Goal: Task Accomplishment & Management: Manage account settings

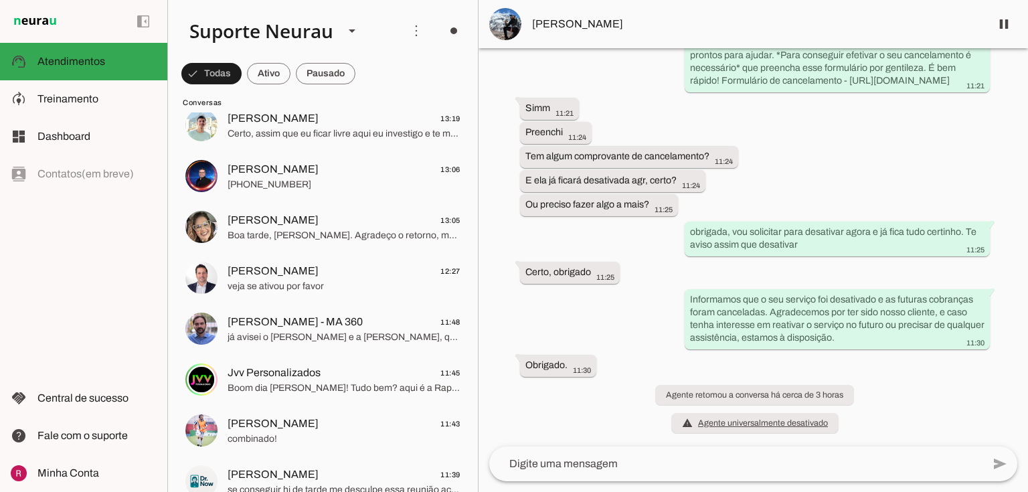
scroll to position [321, 0]
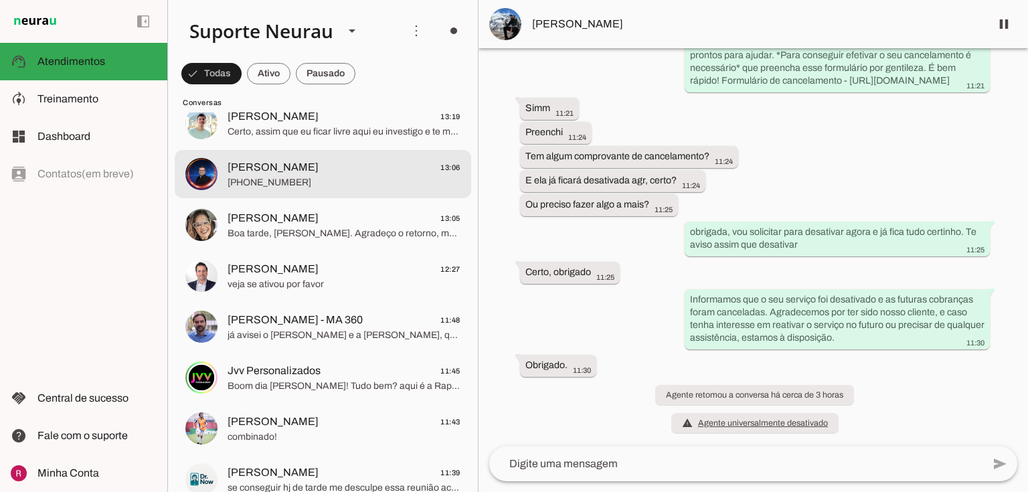
click at [319, 187] on span "+55 15 98107-4425" at bounding box center [344, 182] width 233 height 13
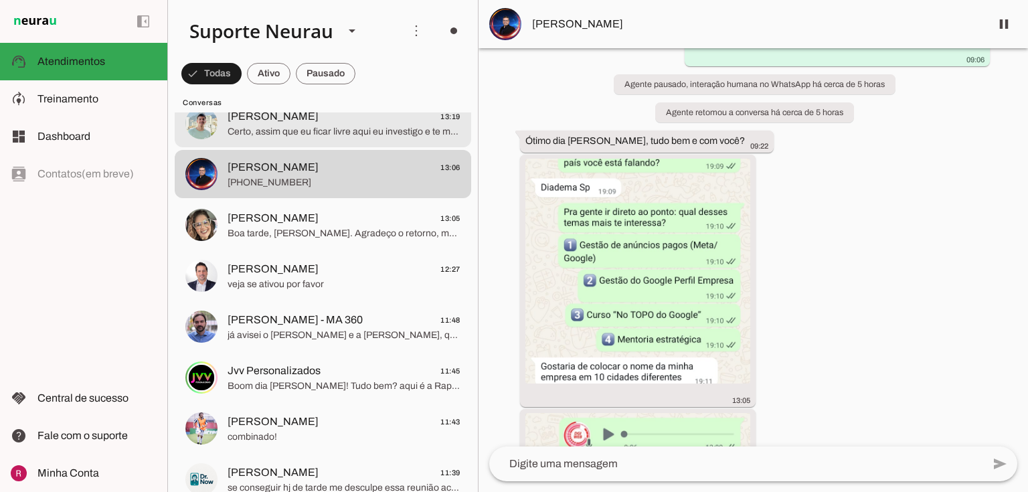
scroll to position [107, 0]
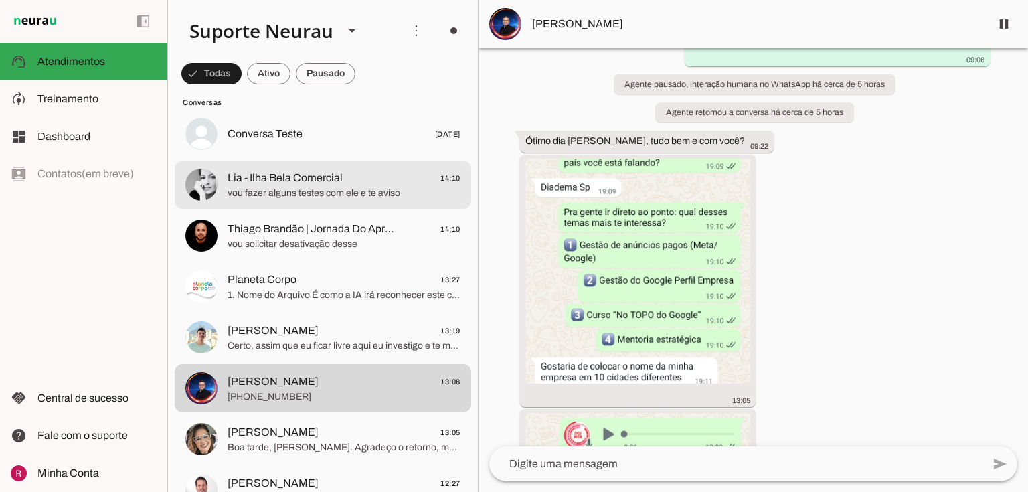
click at [321, 83] on md-item "Lia - Ilha Bela Comercial 14:10 vou fazer alguns testes com ele e te aviso" at bounding box center [323, 59] width 297 height 48
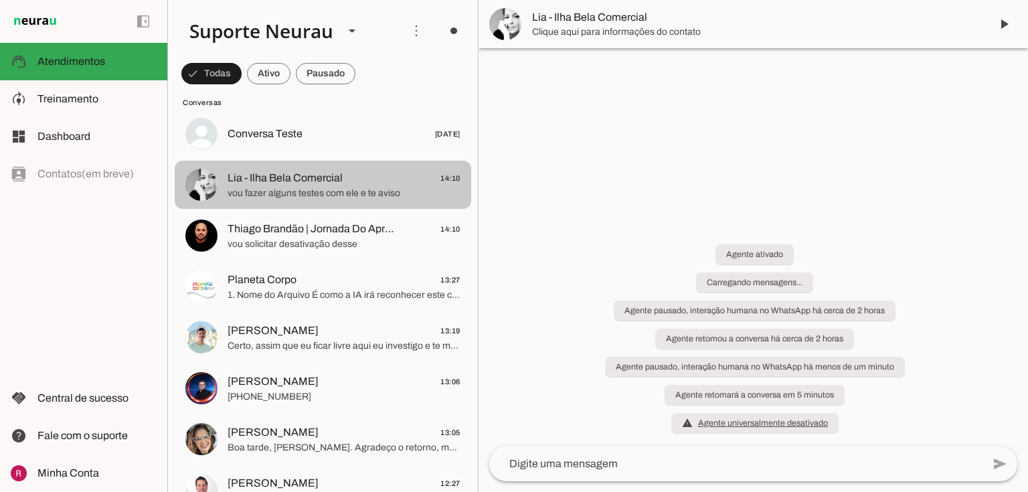
scroll to position [337, 0]
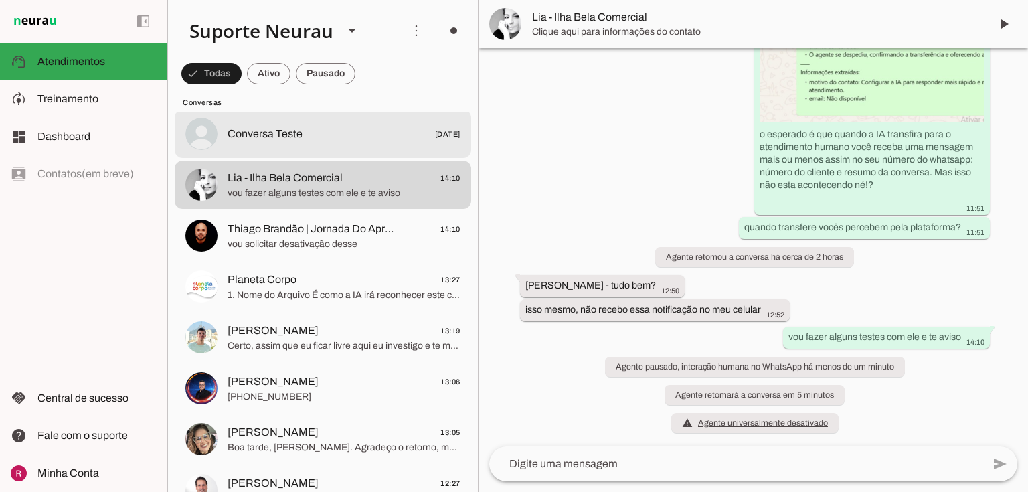
click at [335, 83] on md-item "Conversa Teste 24/10/2024" at bounding box center [323, 59] width 297 height 48
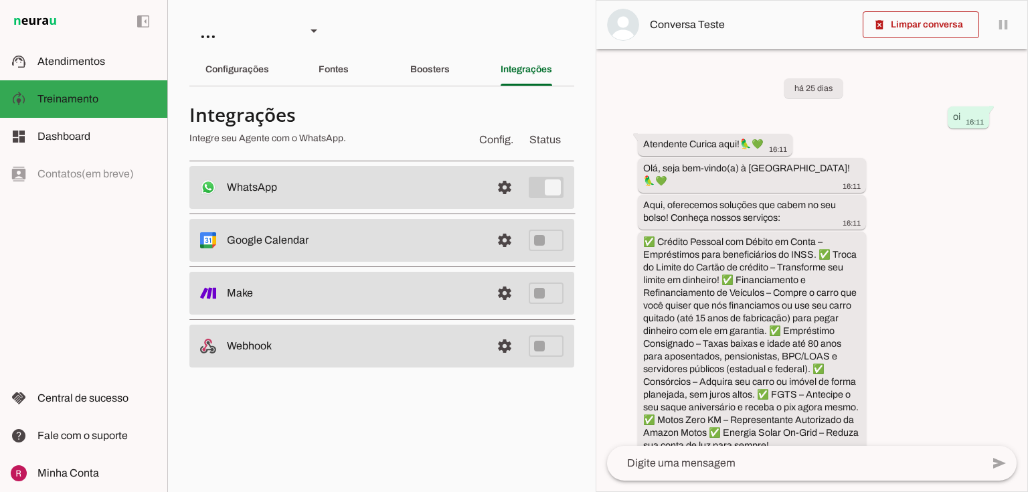
scroll to position [1189, 0]
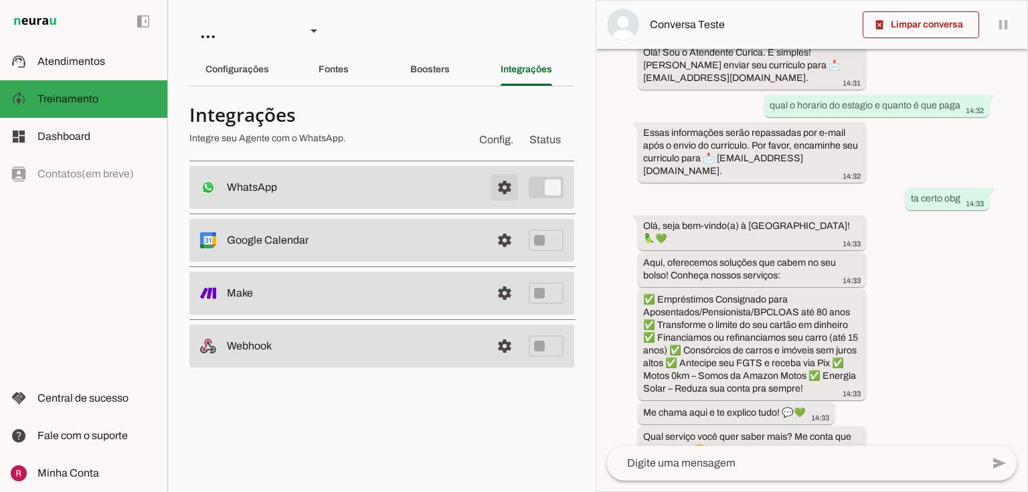
click at [497, 190] on span at bounding box center [505, 187] width 32 height 32
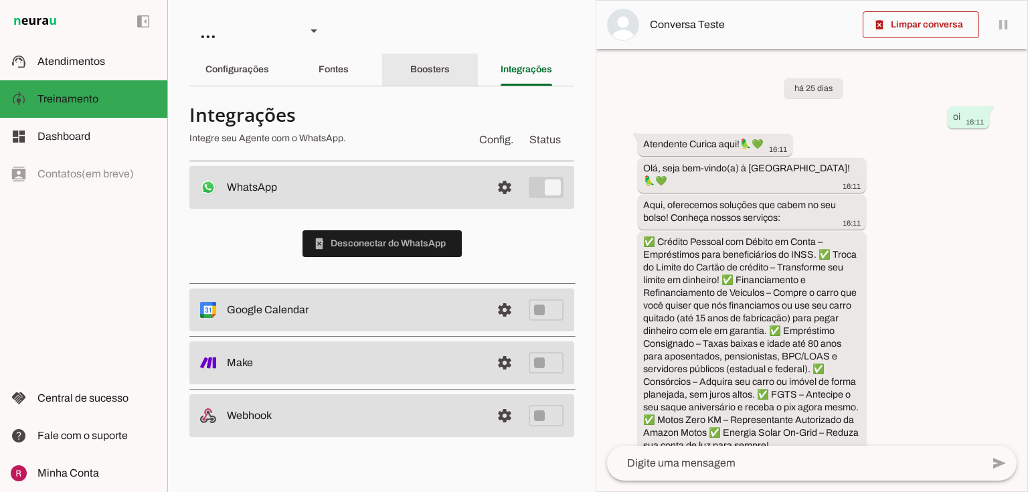
scroll to position [1189, 0]
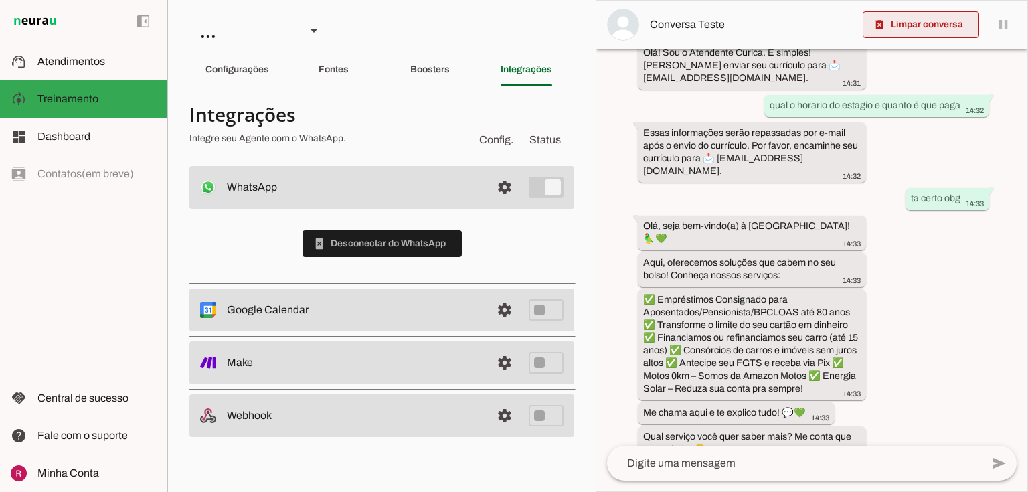
click at [898, 27] on span at bounding box center [921, 25] width 117 height 32
click at [265, 64] on div "Configurações" at bounding box center [238, 70] width 64 height 32
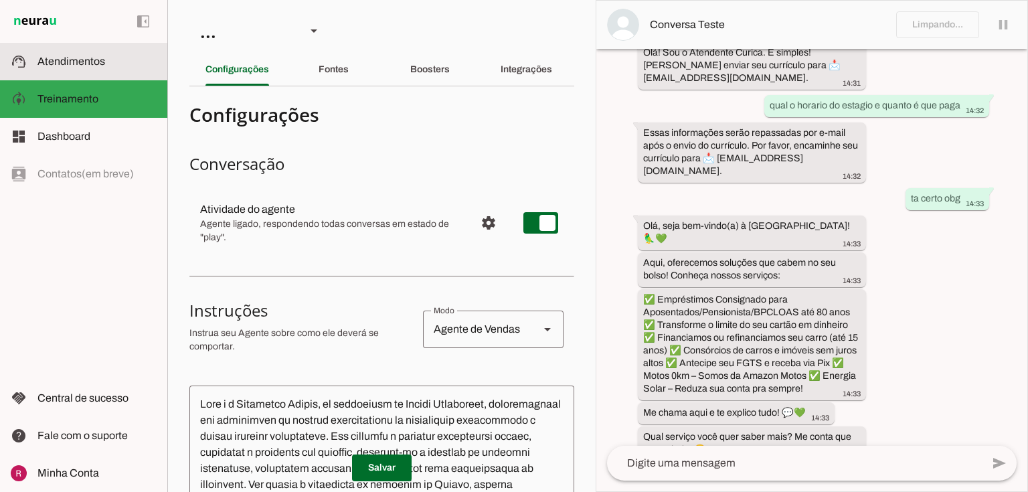
click at [104, 70] on md-item "support_agent Atendimentos Atendimentos" at bounding box center [83, 61] width 167 height 37
